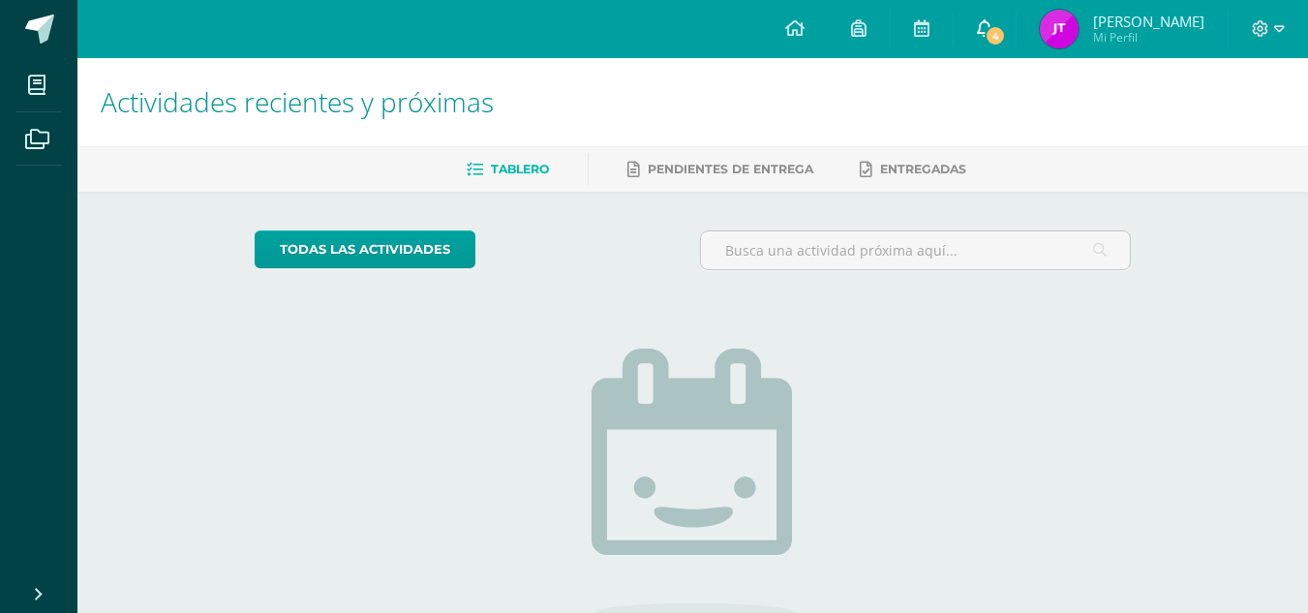
click at [977, 23] on icon at bounding box center [984, 27] width 15 height 17
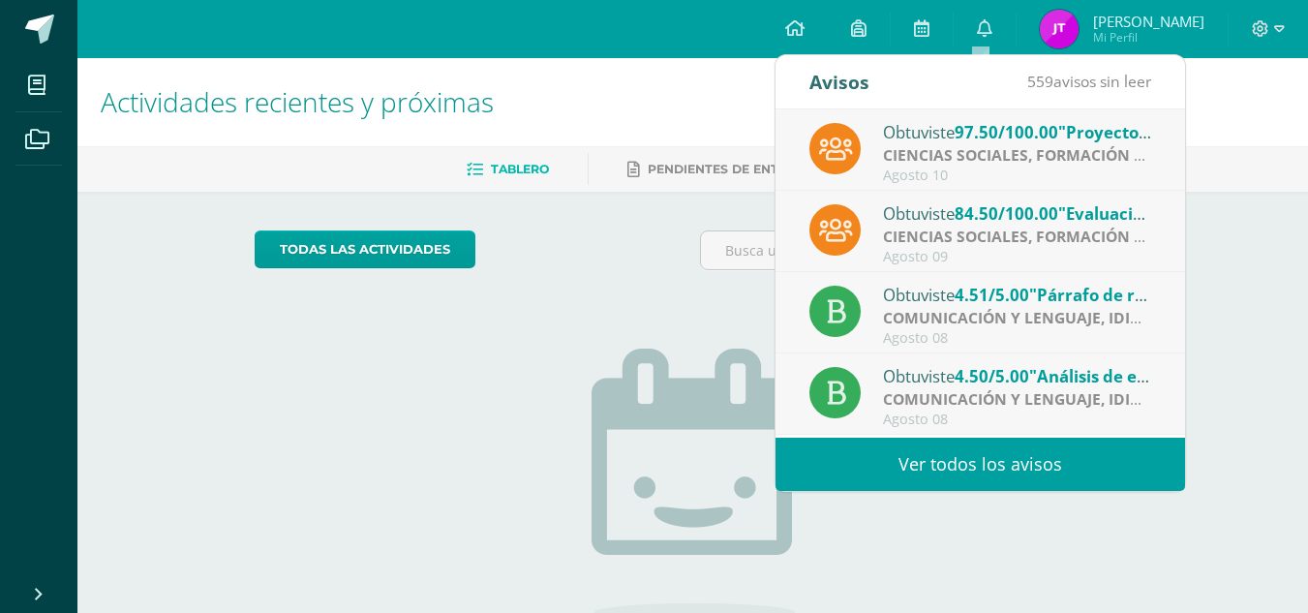
click at [1150, 29] on span "[PERSON_NAME]" at bounding box center [1148, 21] width 111 height 19
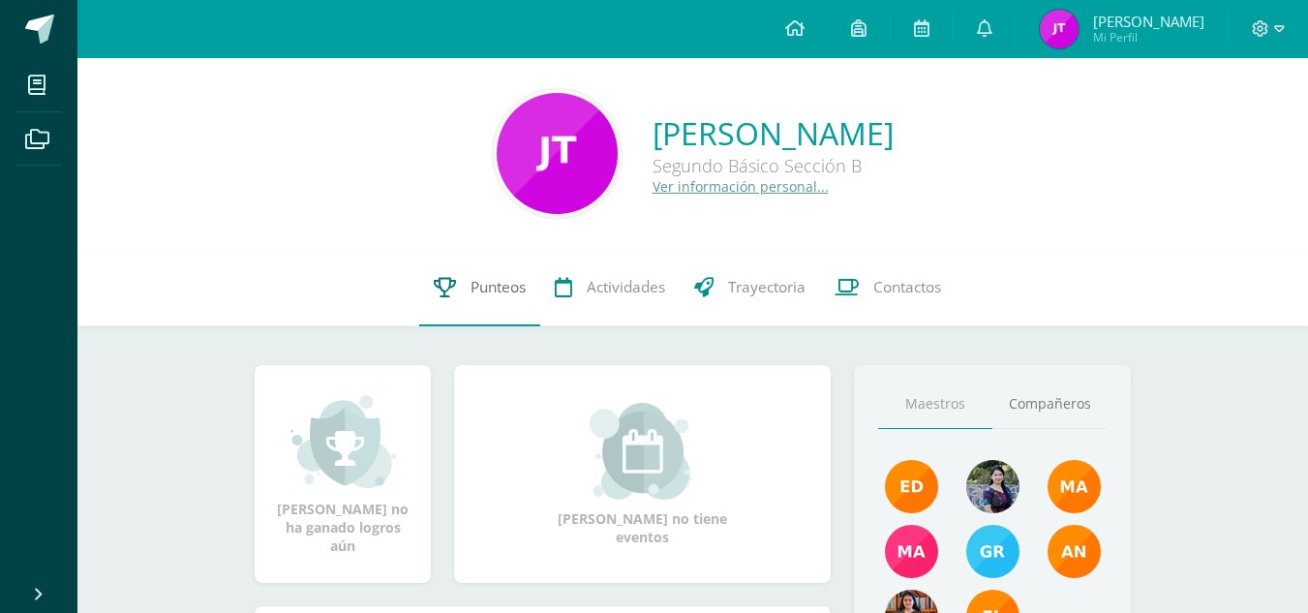
click at [459, 296] on link "Punteos" at bounding box center [479, 287] width 121 height 77
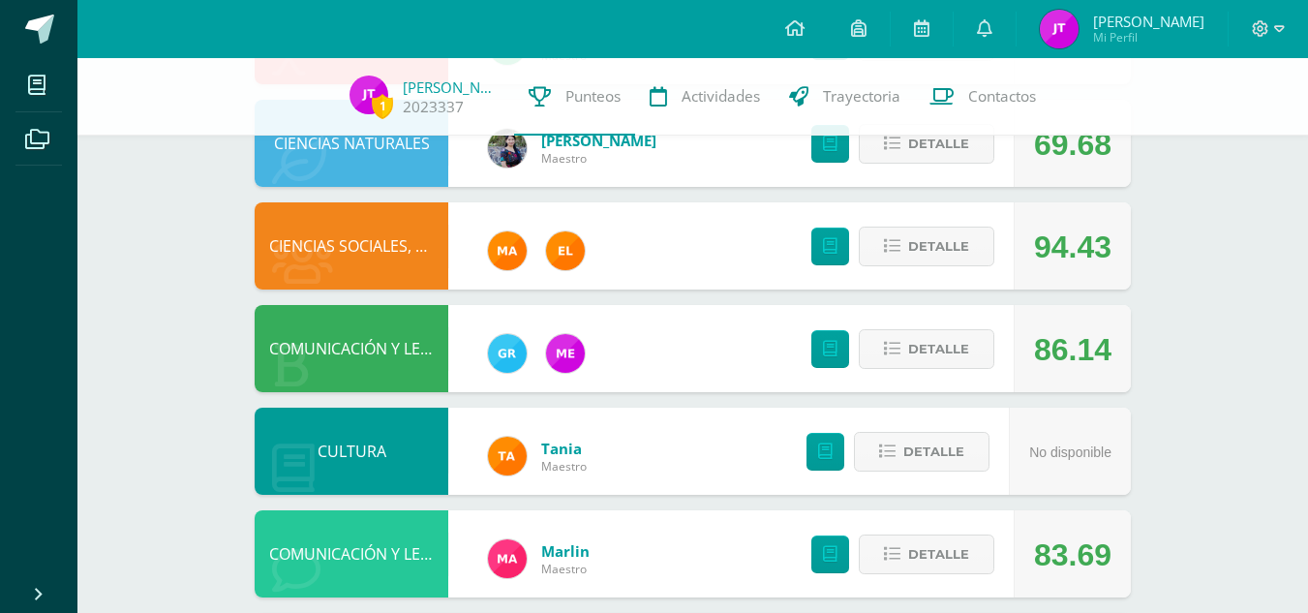
scroll to position [620, 0]
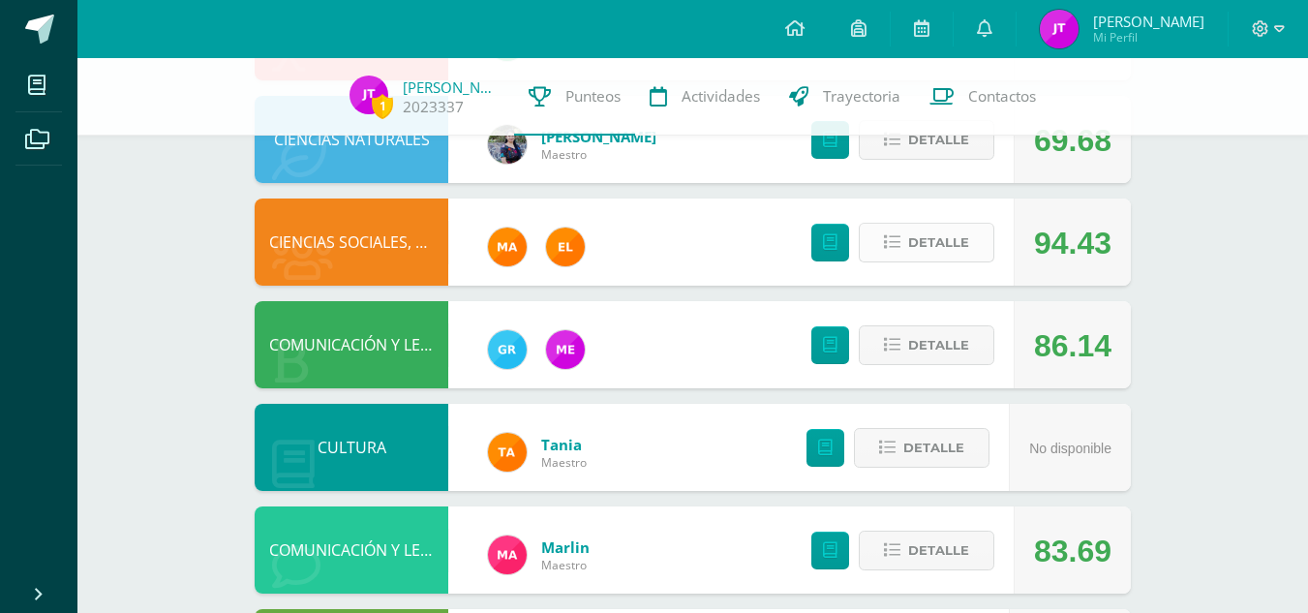
click at [891, 234] on icon at bounding box center [892, 242] width 16 height 16
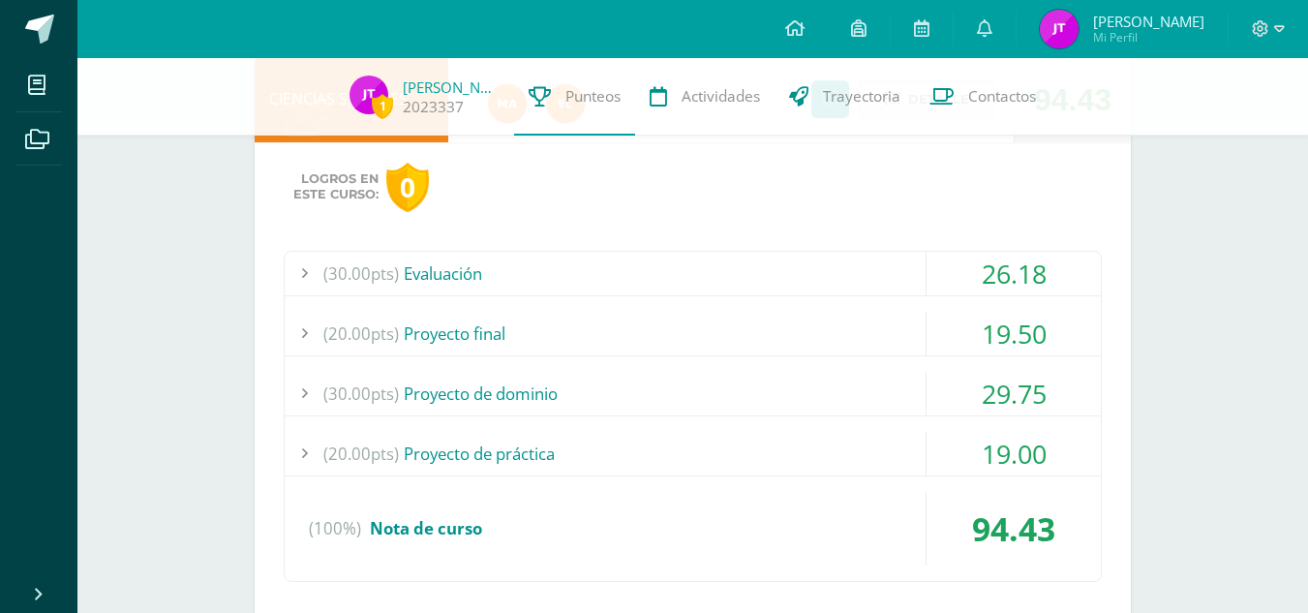
scroll to position [764, 0]
click at [887, 265] on div "(30.00pts) Evaluación" at bounding box center [693, 273] width 816 height 44
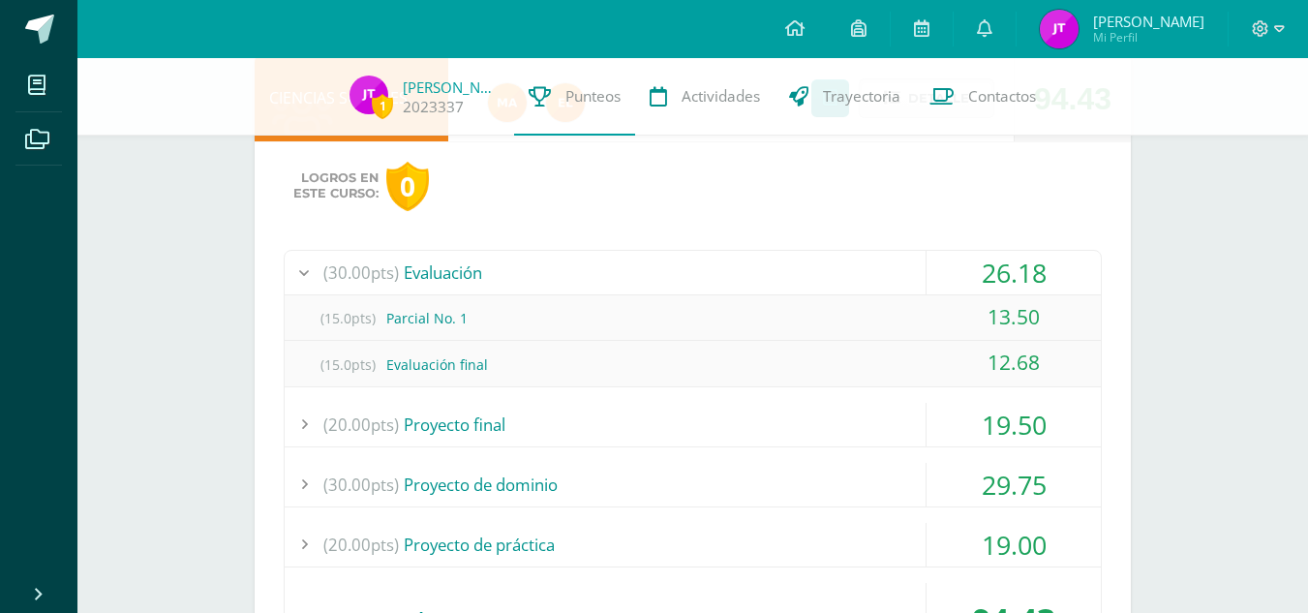
click at [887, 265] on div "(30.00pts) Evaluación" at bounding box center [693, 273] width 816 height 44
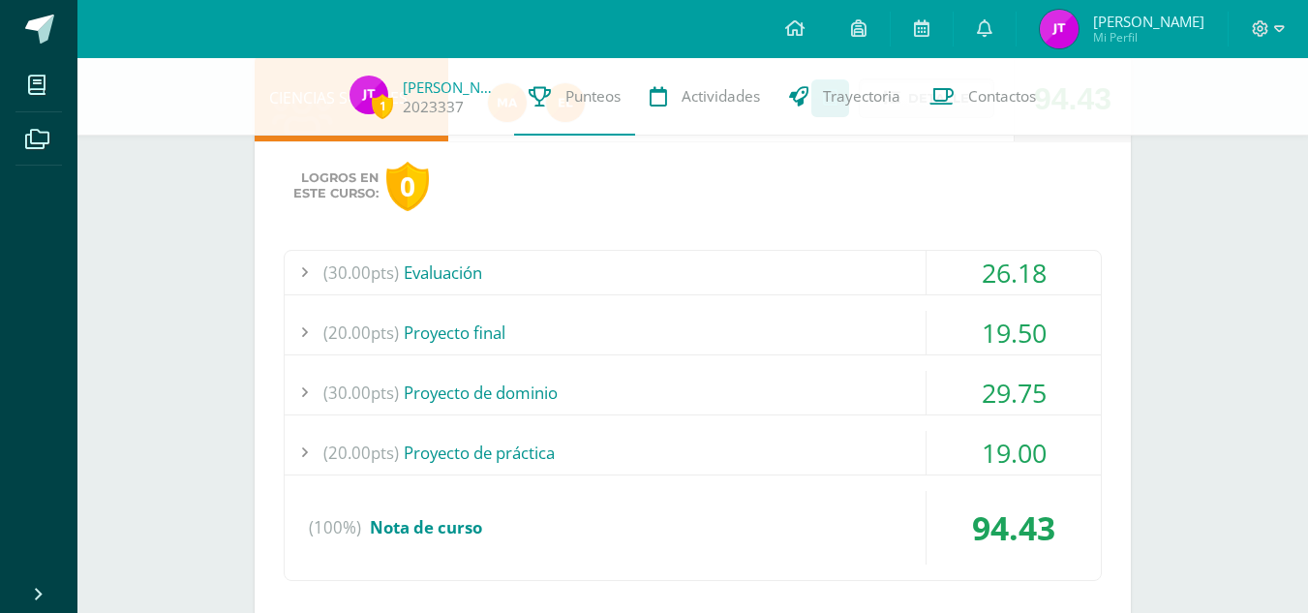
click at [864, 336] on div "(20.00pts) Proyecto final" at bounding box center [693, 333] width 816 height 44
click at [878, 348] on div "(20.00pts) Proyecto final" at bounding box center [693, 333] width 816 height 44
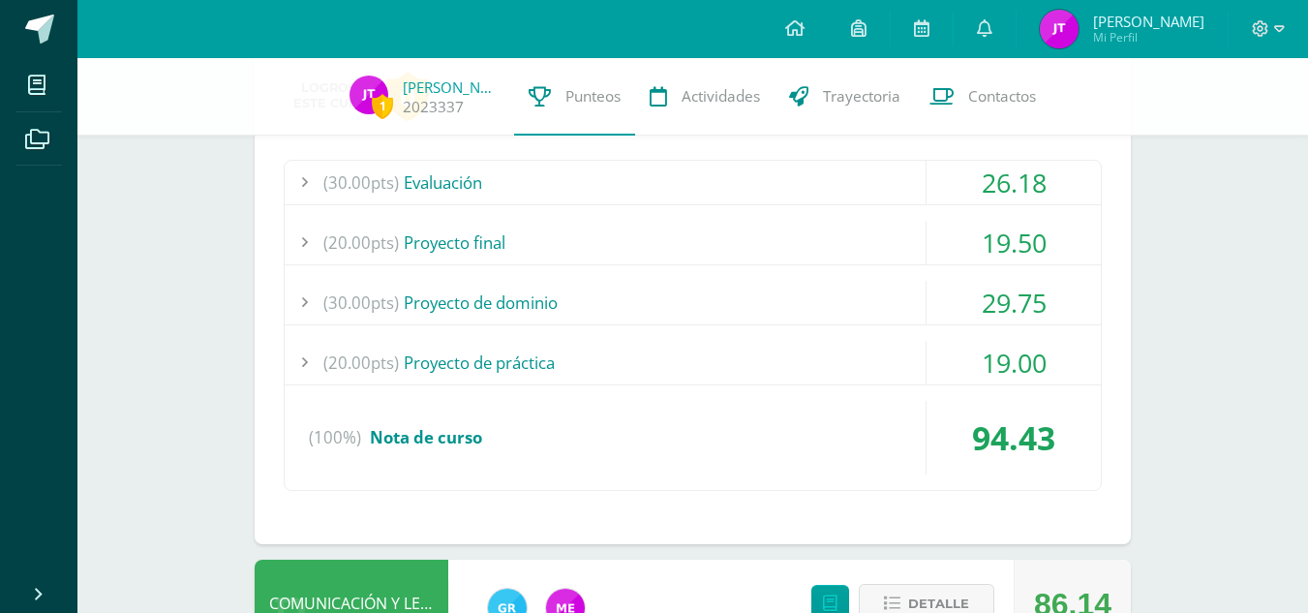
scroll to position [852, 0]
click at [880, 250] on div "(20.00pts) Proyecto final" at bounding box center [693, 245] width 816 height 44
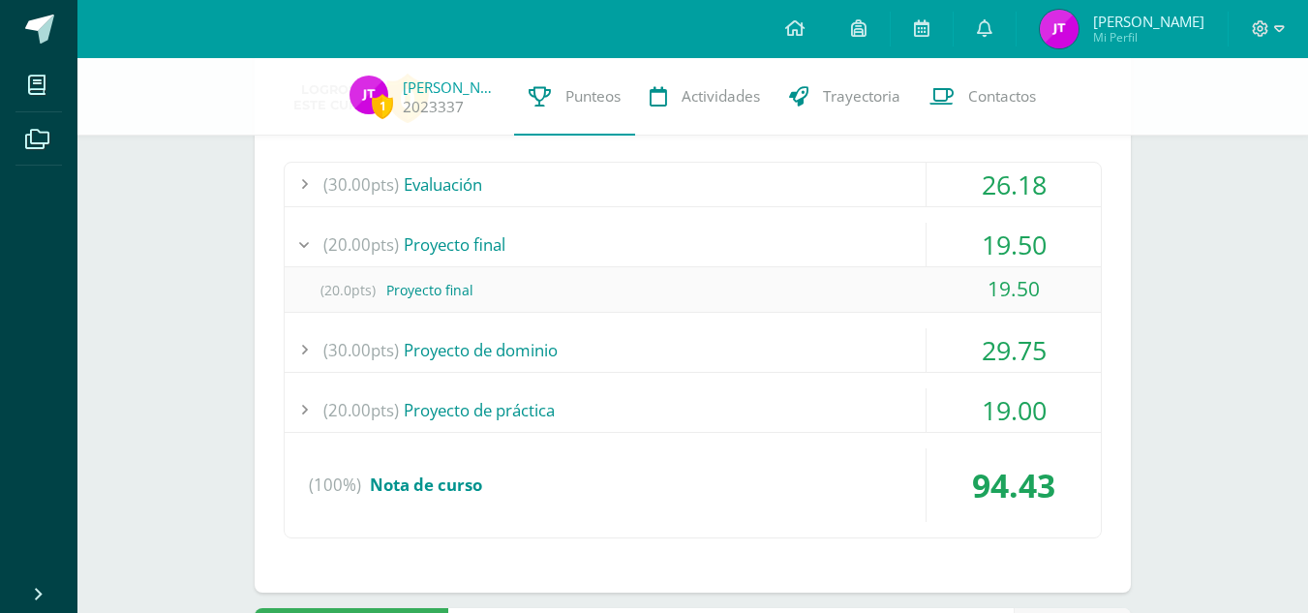
click at [880, 250] on div "(20.00pts) Proyecto final" at bounding box center [693, 245] width 816 height 44
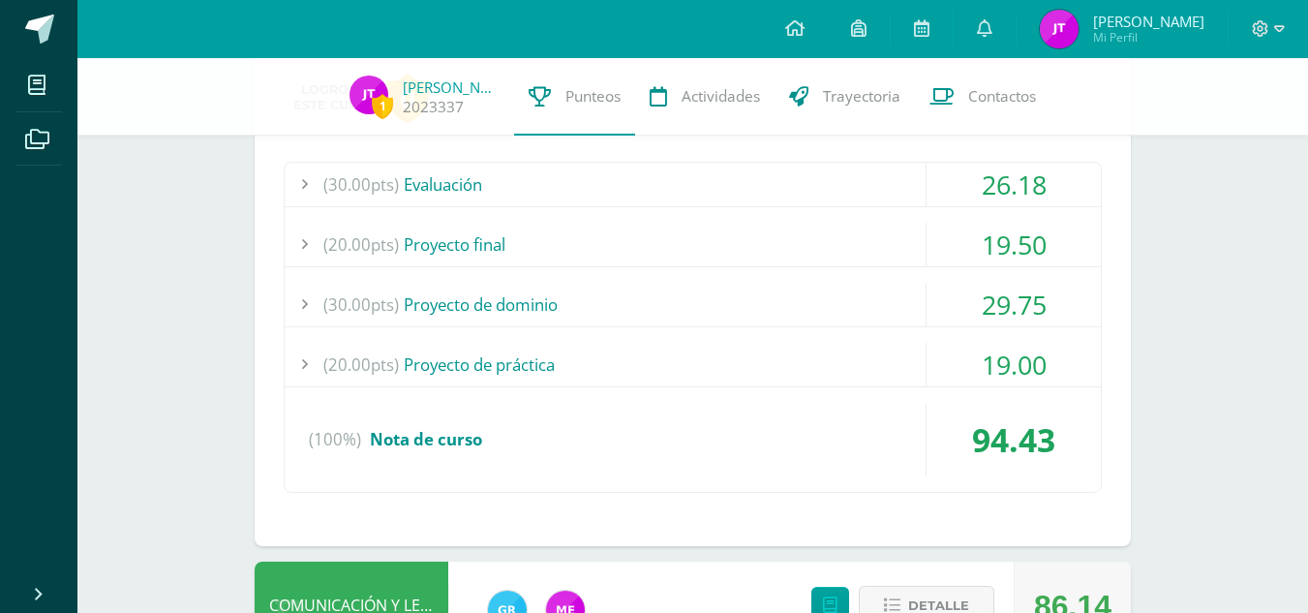
click at [872, 315] on div "(30.00pts) Proyecto de dominio" at bounding box center [693, 305] width 816 height 44
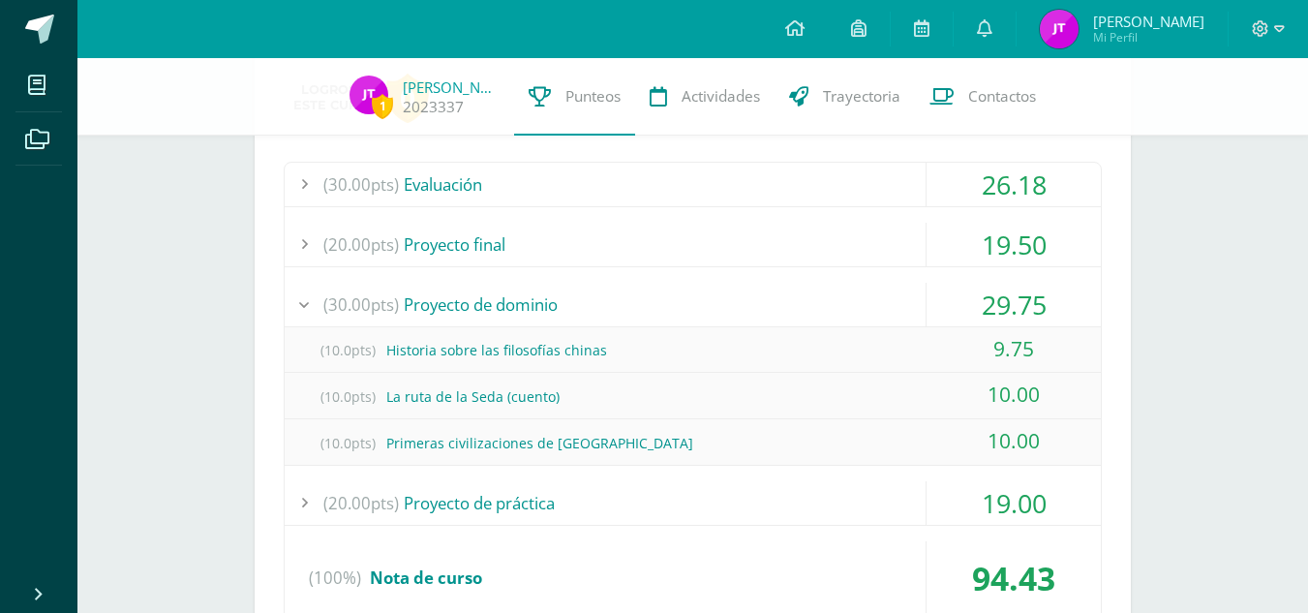
click at [872, 315] on div "(30.00pts) Proyecto de dominio" at bounding box center [693, 305] width 816 height 44
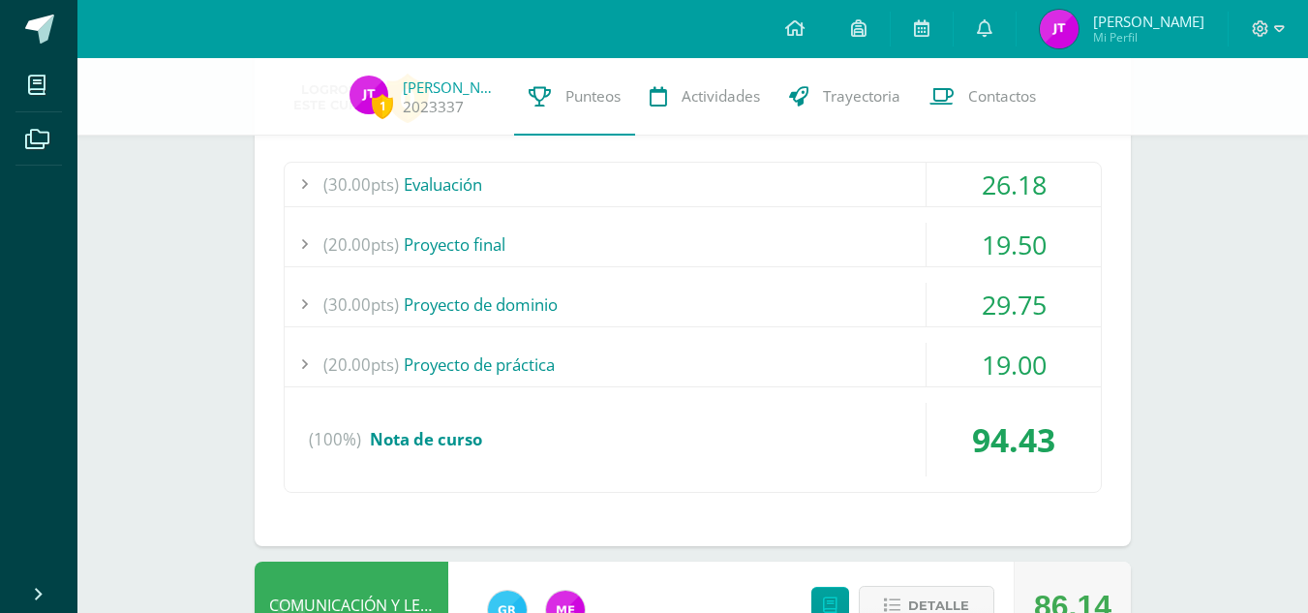
click at [878, 362] on div "(20.00pts) Proyecto de práctica" at bounding box center [693, 365] width 816 height 44
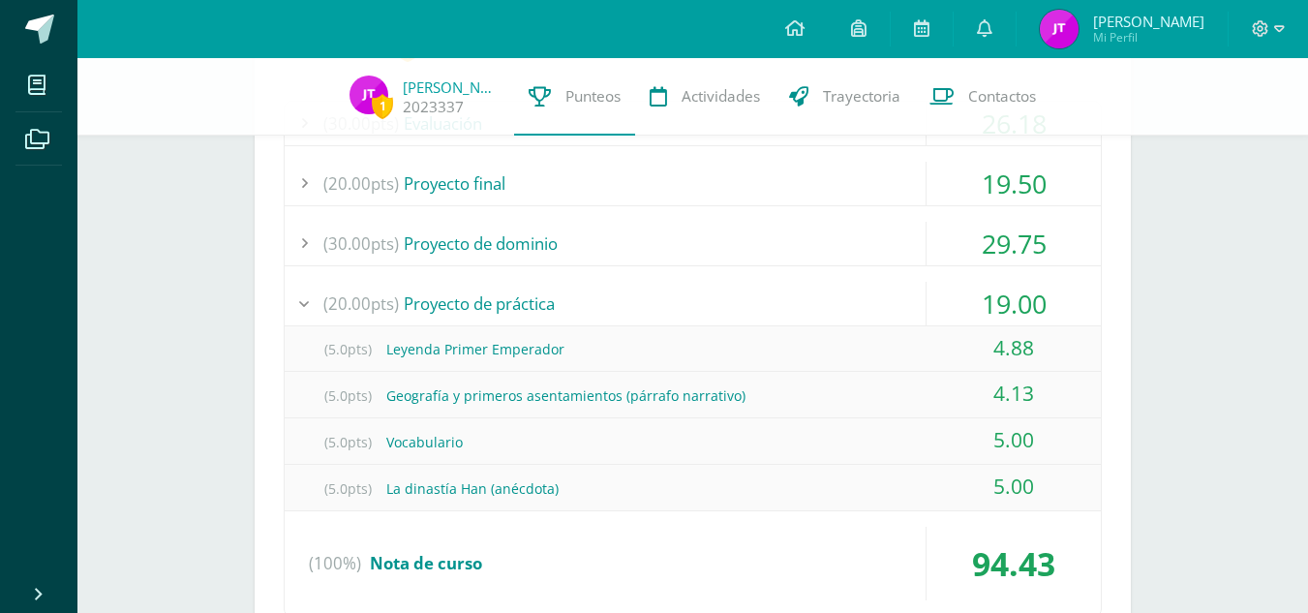
scroll to position [914, 0]
click at [895, 310] on div "(20.00pts) Proyecto de práctica" at bounding box center [693, 303] width 816 height 44
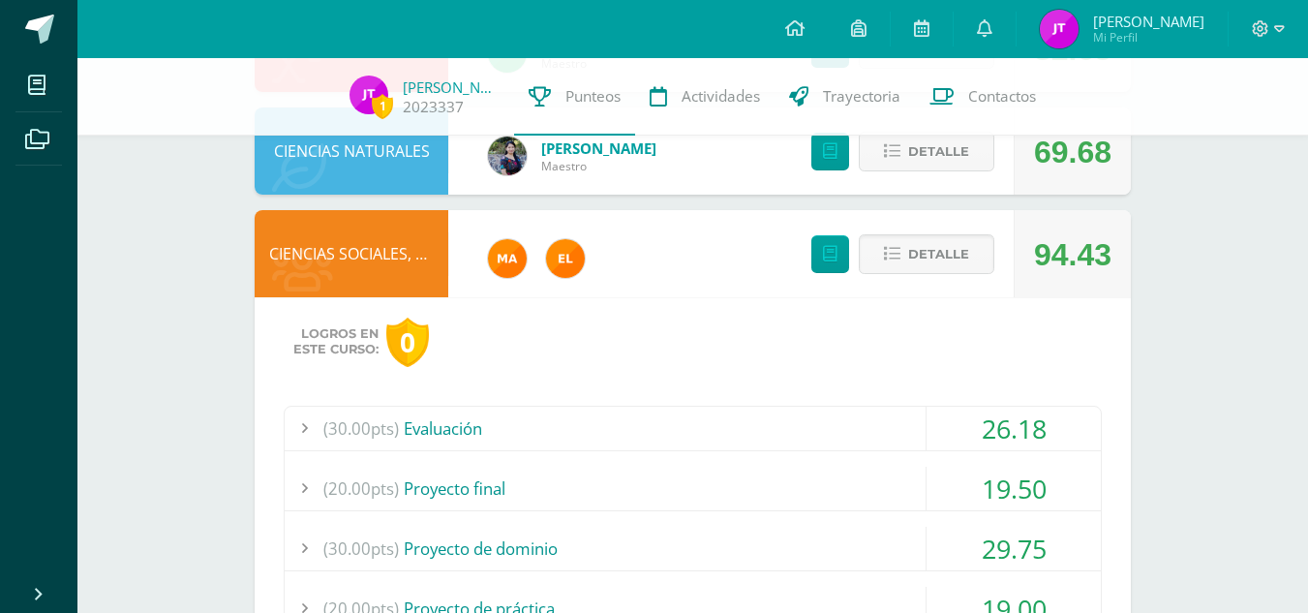
scroll to position [606, 0]
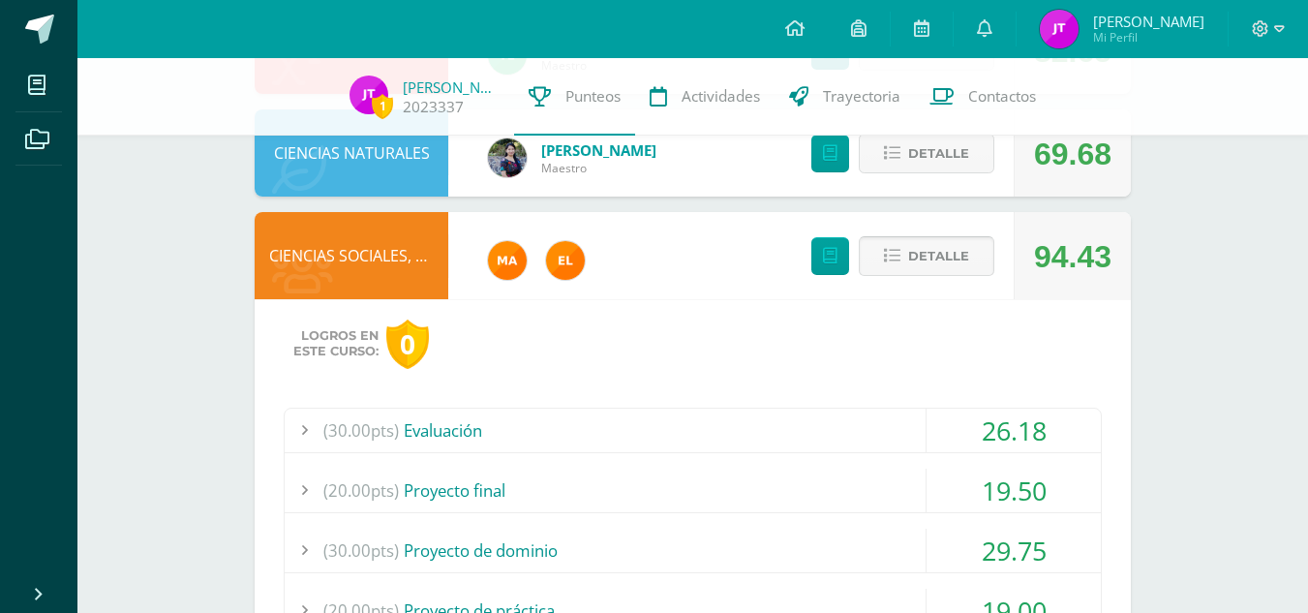
click at [895, 257] on icon at bounding box center [892, 256] width 16 height 16
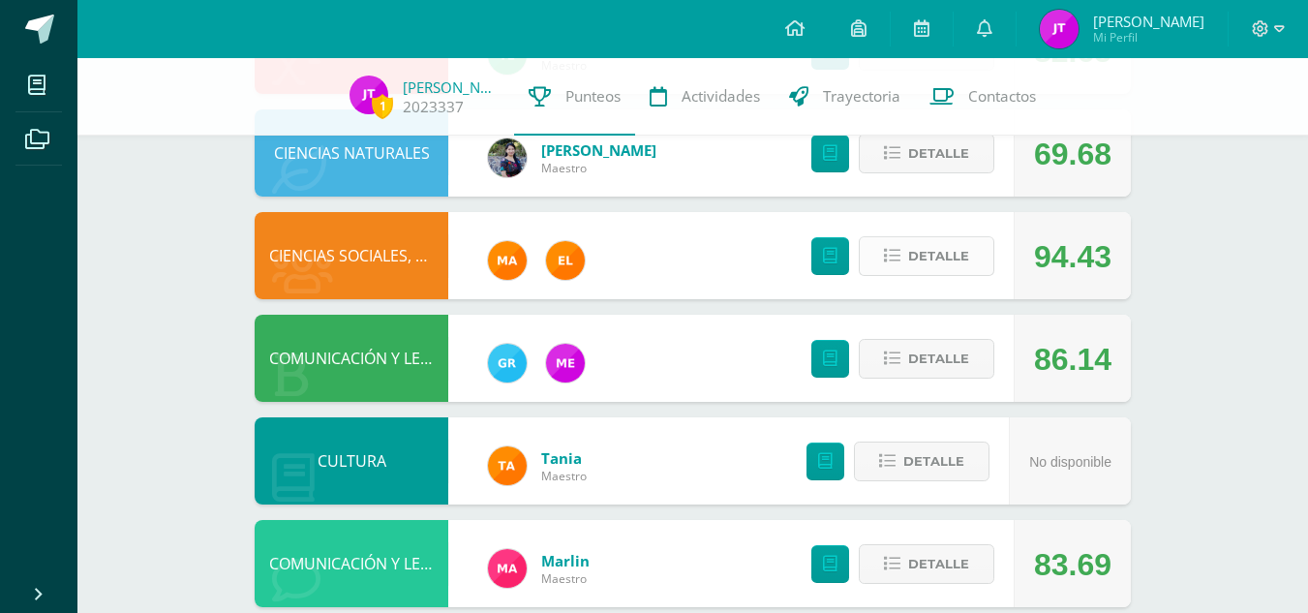
scroll to position [638, 0]
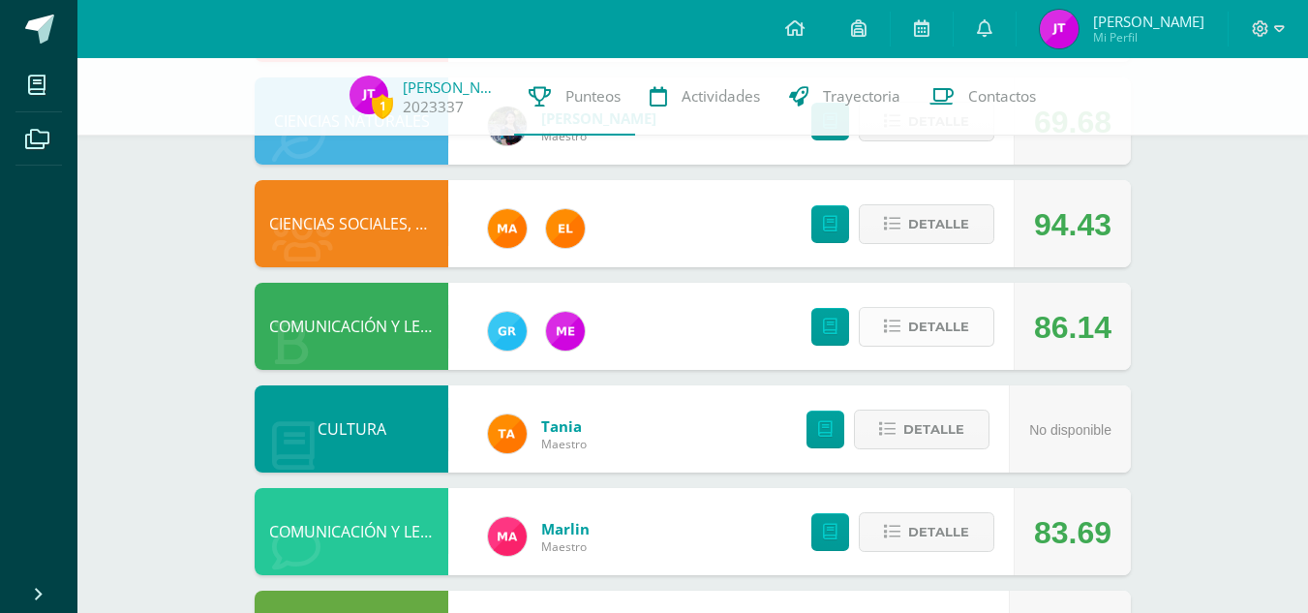
click at [936, 317] on span "Detalle" at bounding box center [938, 327] width 61 height 36
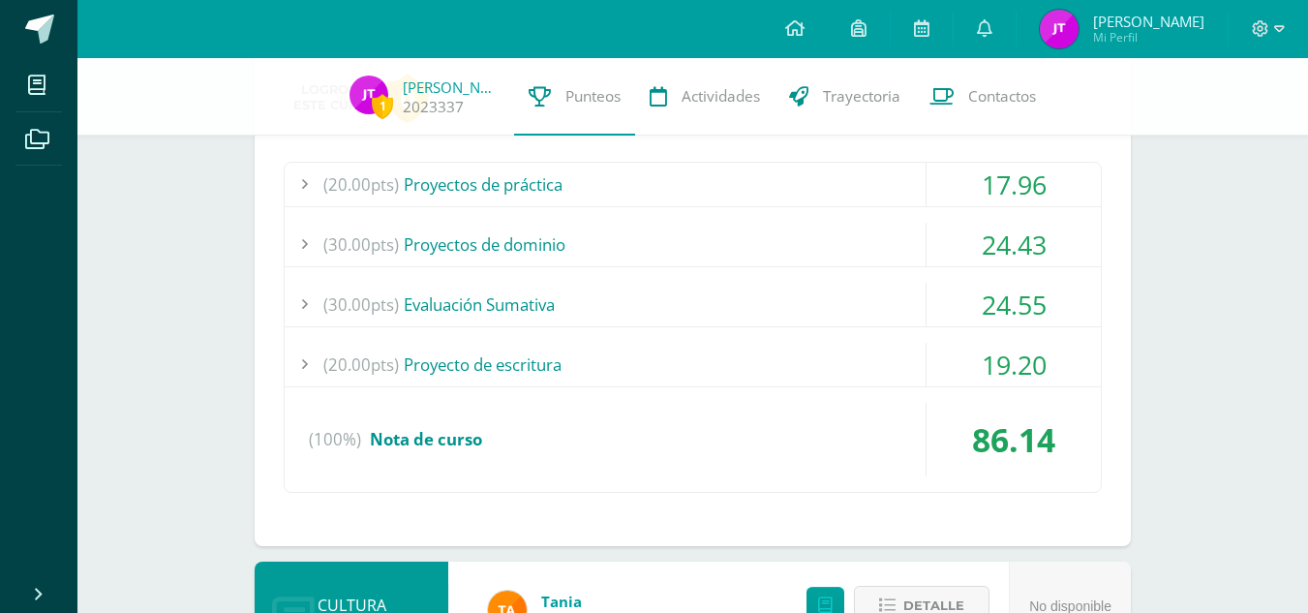
scroll to position [956, 0]
click at [939, 191] on div "17.96" at bounding box center [1014, 184] width 174 height 44
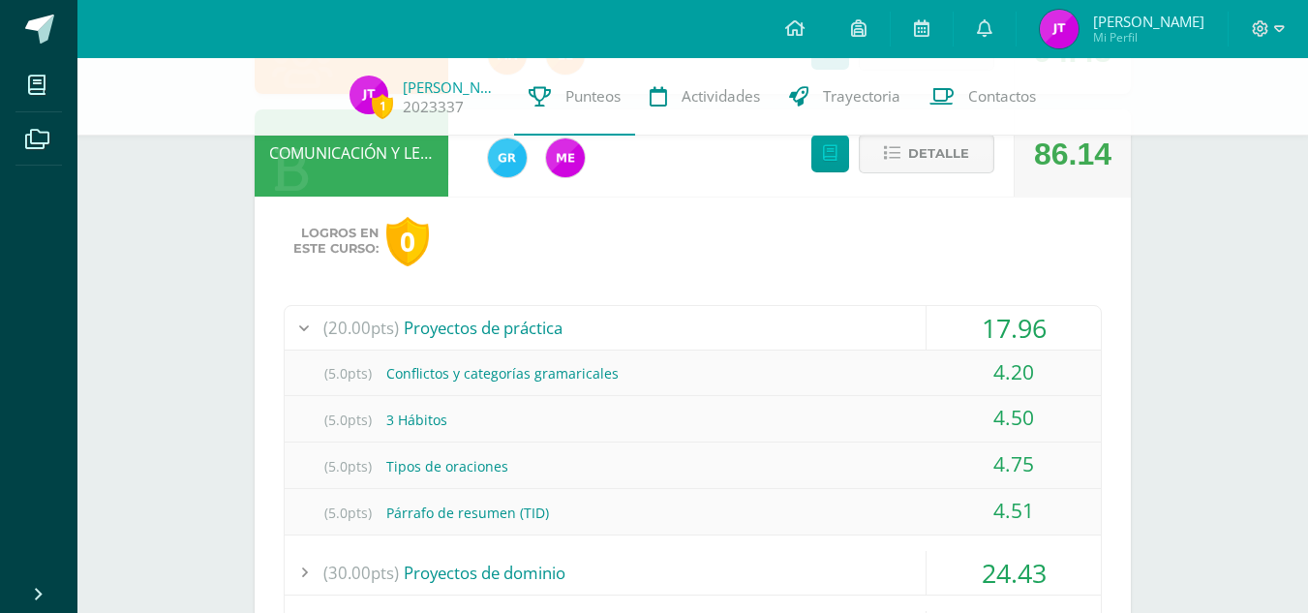
scroll to position [812, 0]
click at [909, 150] on span "Detalle" at bounding box center [938, 153] width 61 height 36
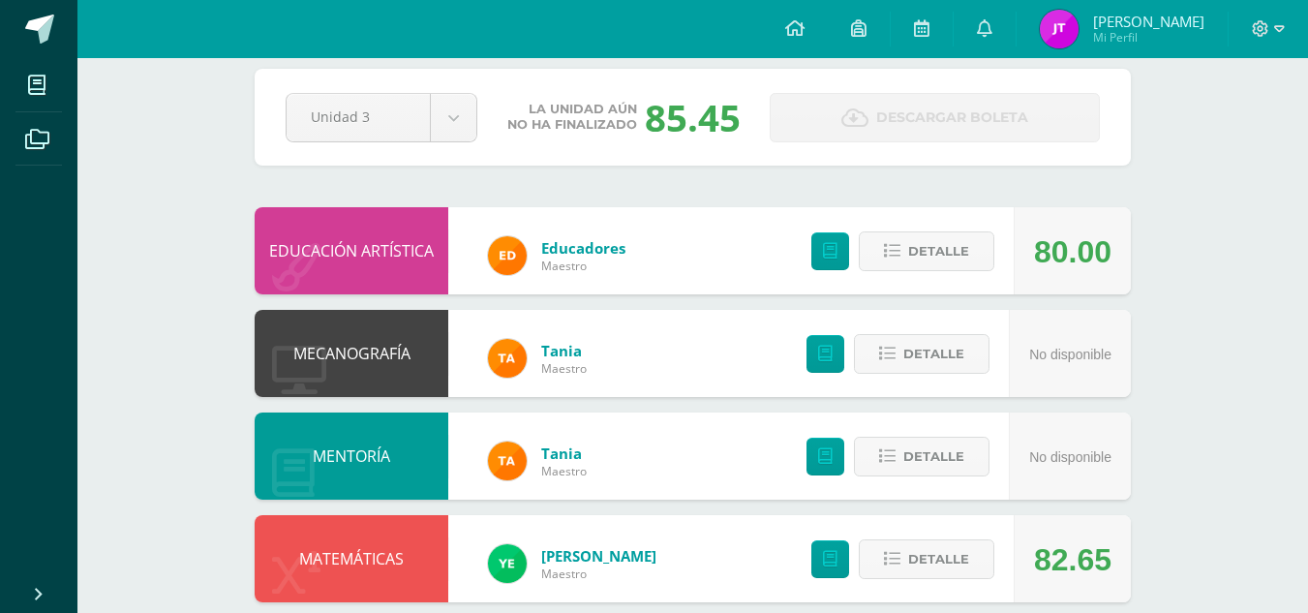
scroll to position [0, 0]
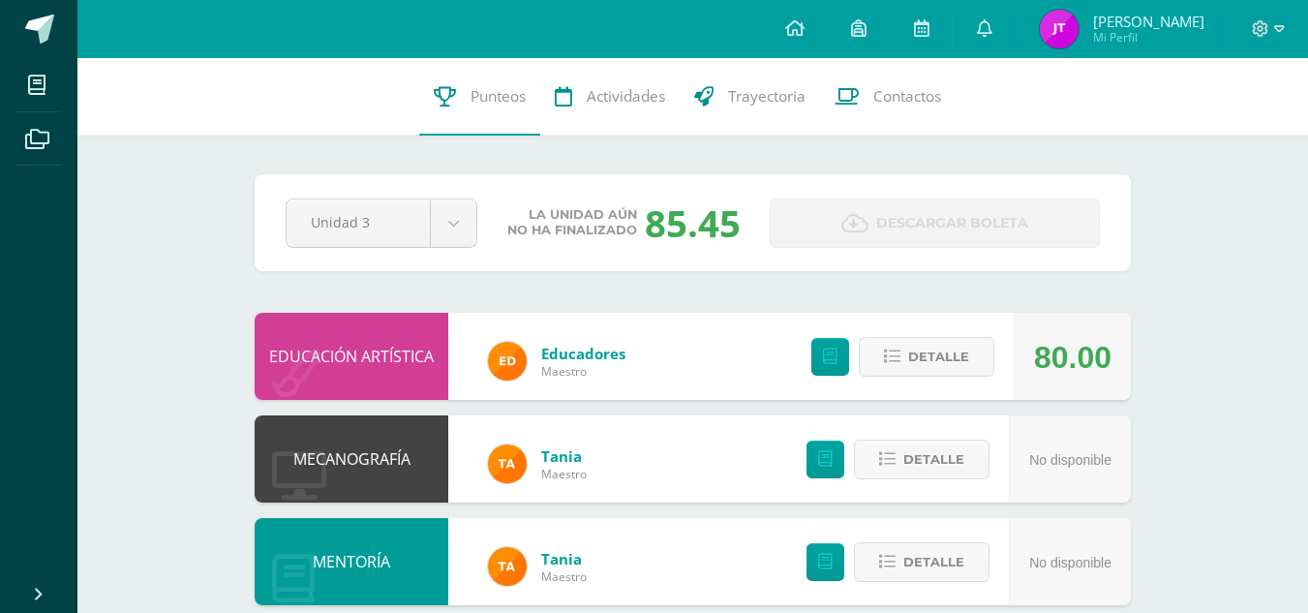
click at [1268, 40] on div at bounding box center [1268, 29] width 79 height 58
click at [1270, 38] on span at bounding box center [1268, 28] width 33 height 21
click at [1232, 123] on span "Cerrar sesión" at bounding box center [1217, 131] width 87 height 18
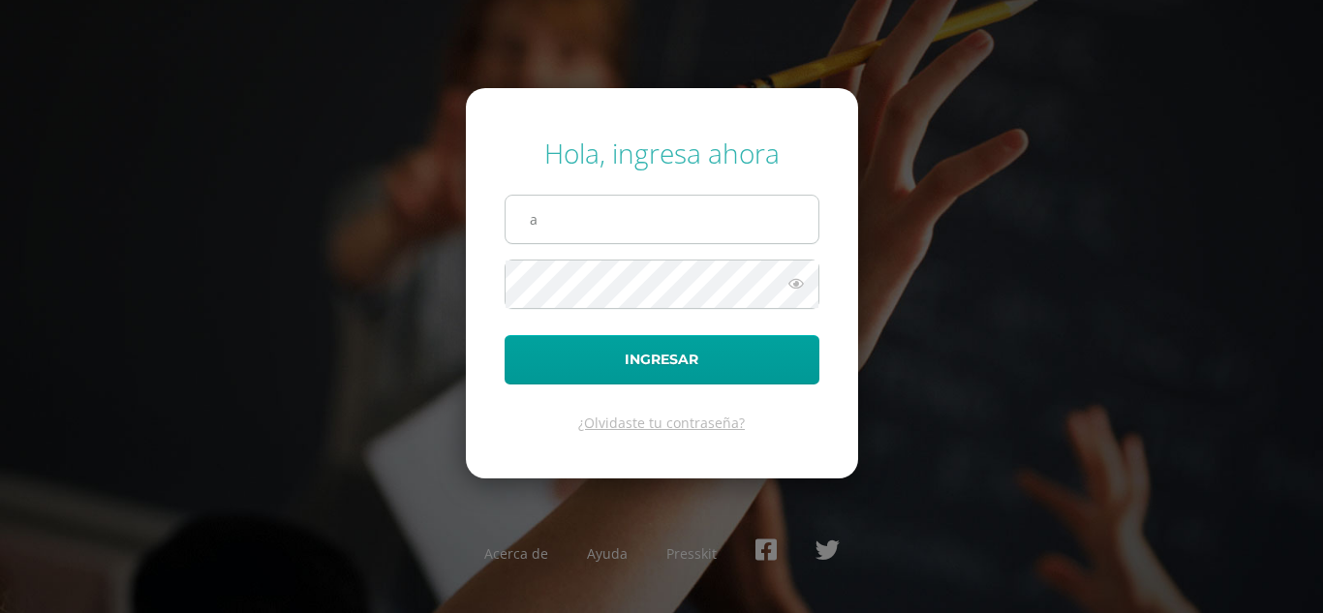
type input "a"
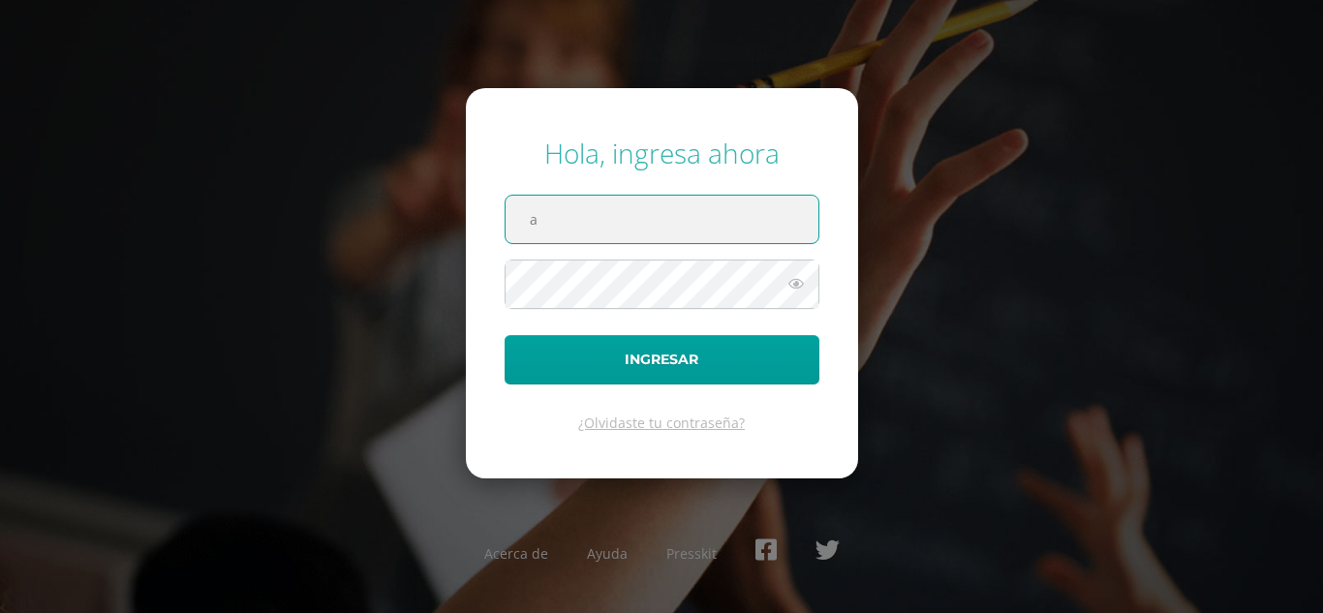
click at [628, 227] on input "a" at bounding box center [661, 219] width 313 height 47
click at [617, 215] on input "jaquelinnetuy2023@maiagt.org" at bounding box center [661, 219] width 313 height 47
type input "angelacuxulic2023@maiagt.org"
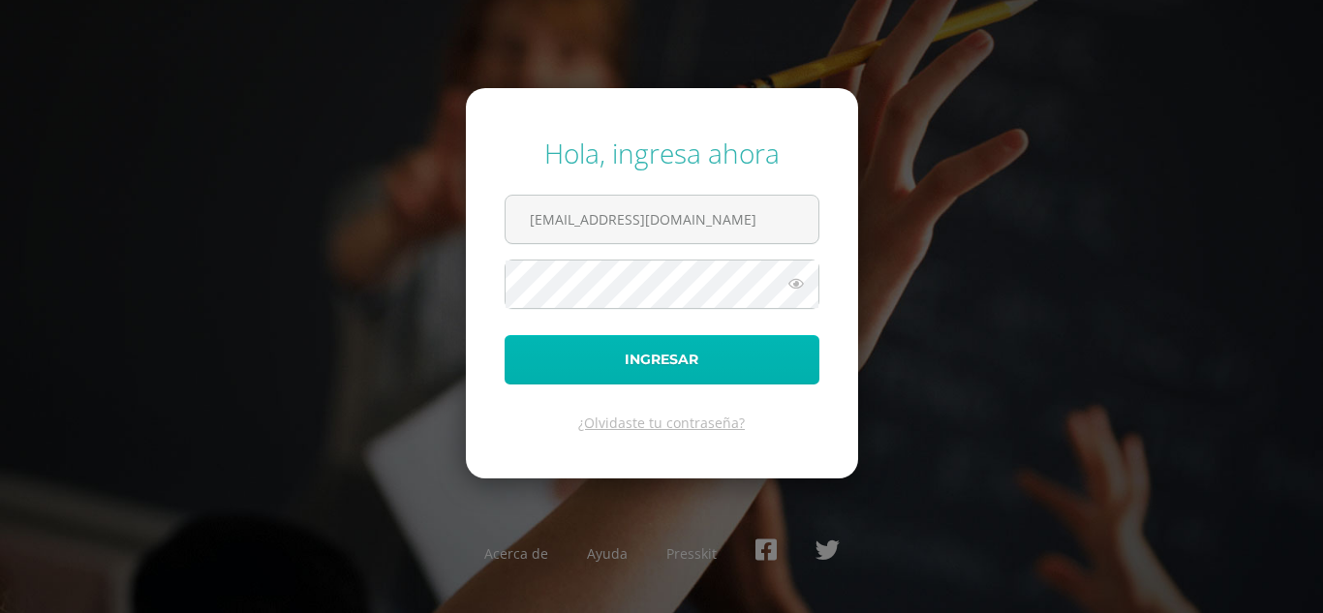
click at [664, 361] on button "Ingresar" at bounding box center [661, 359] width 315 height 49
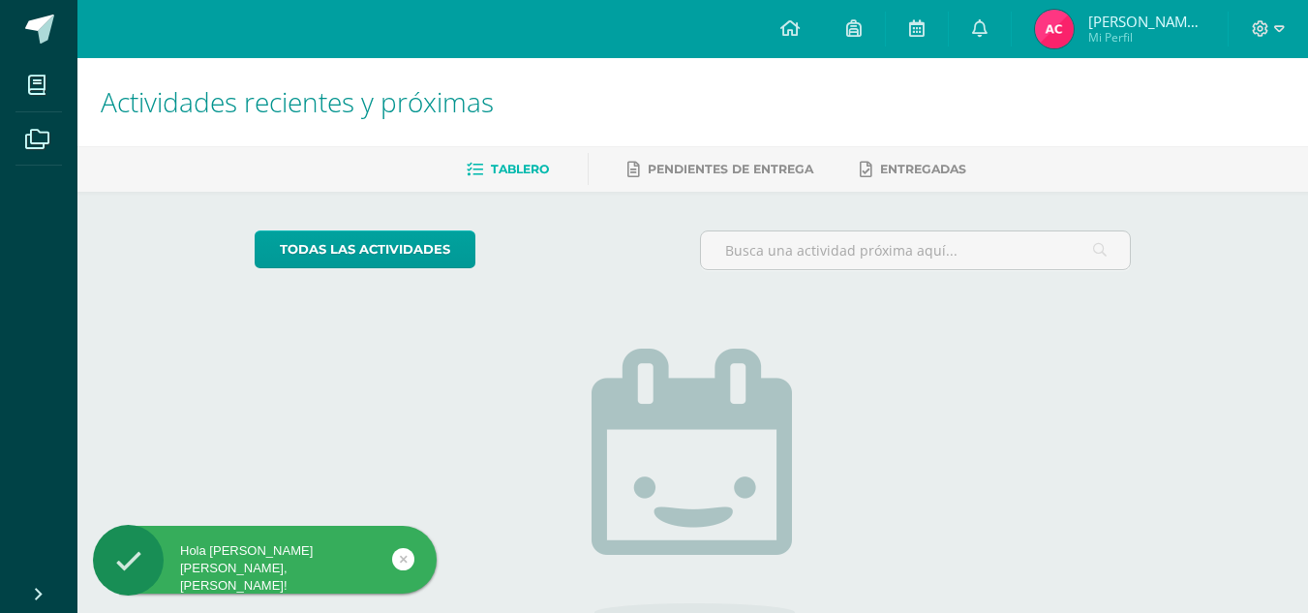
click at [1059, 33] on img at bounding box center [1054, 29] width 39 height 39
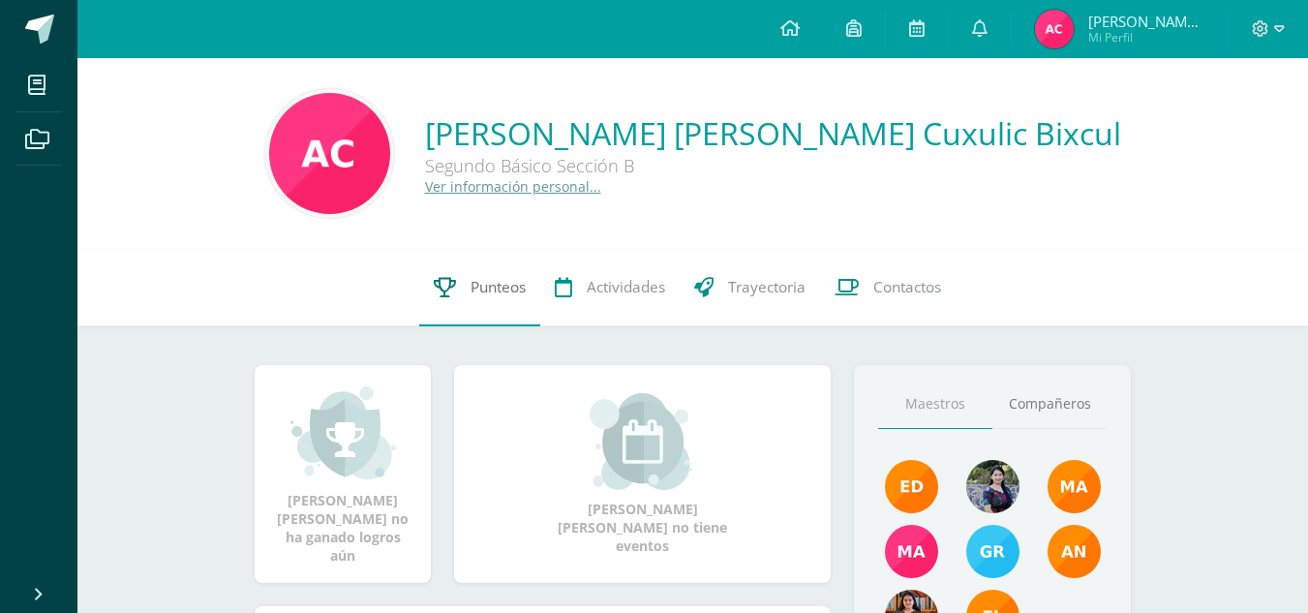
click at [500, 287] on span "Punteos" at bounding box center [498, 287] width 55 height 20
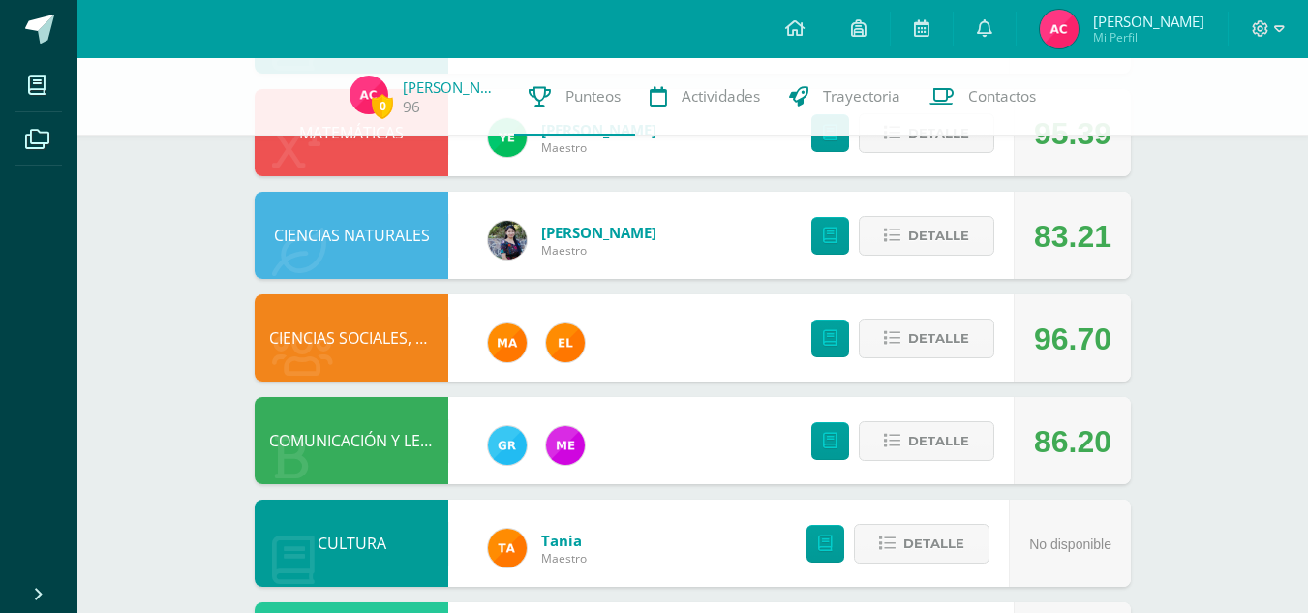
scroll to position [516, 0]
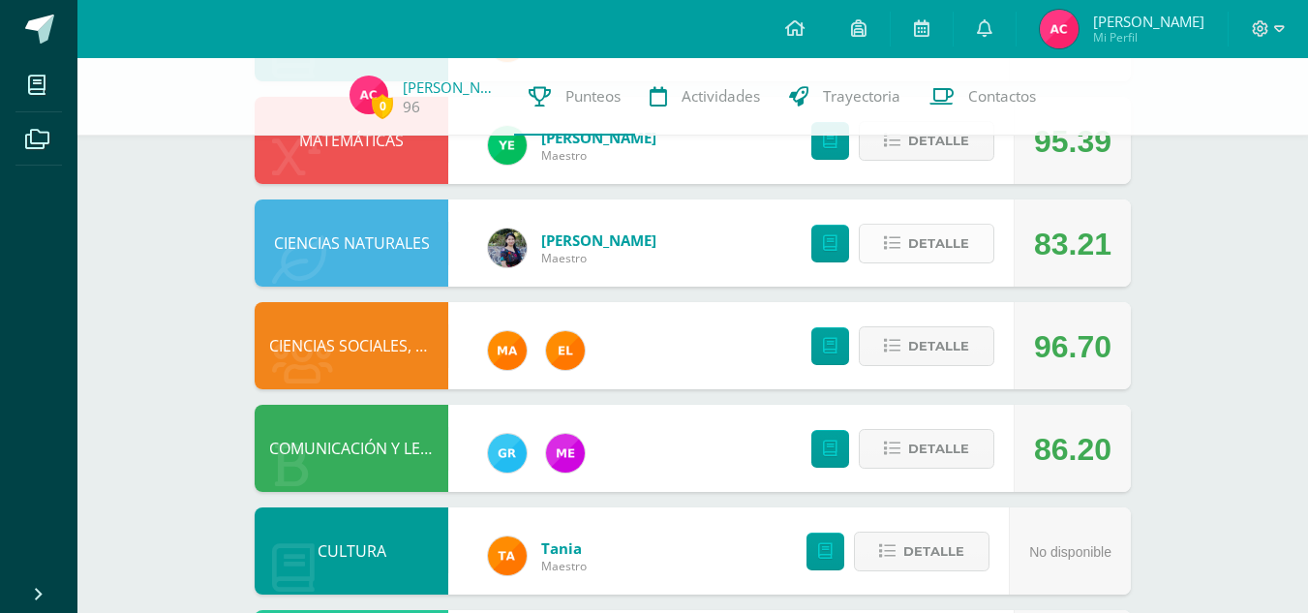
click at [928, 254] on span "Detalle" at bounding box center [938, 244] width 61 height 36
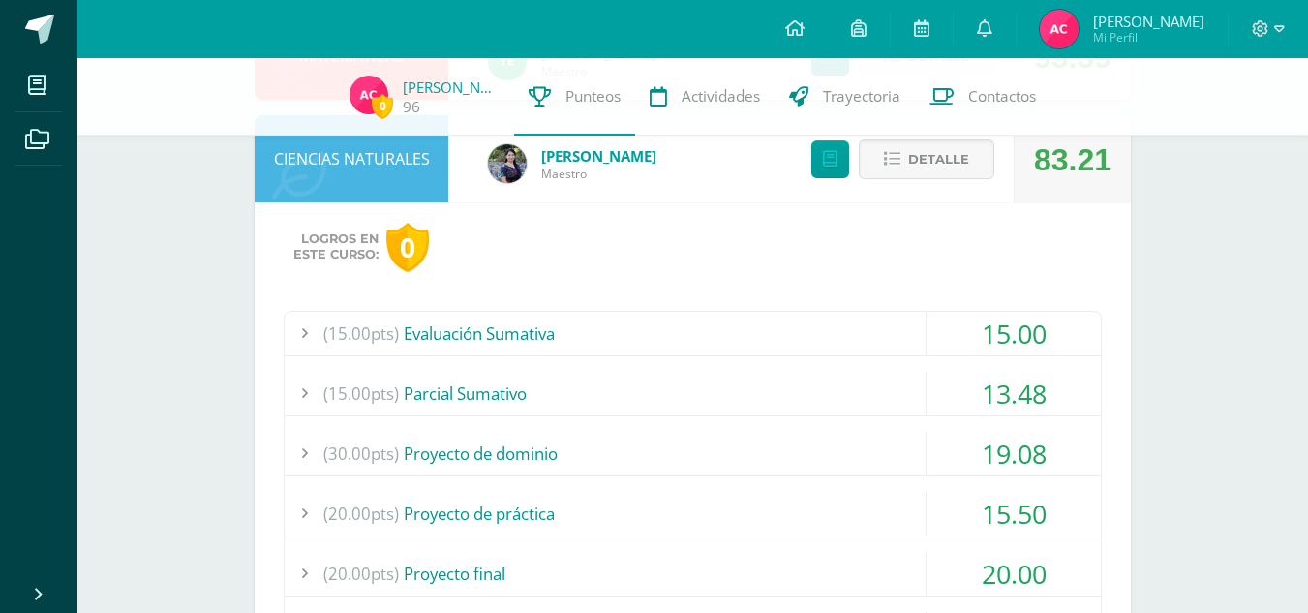
scroll to position [601, 0]
